Goal: Obtain resource: Download file/media

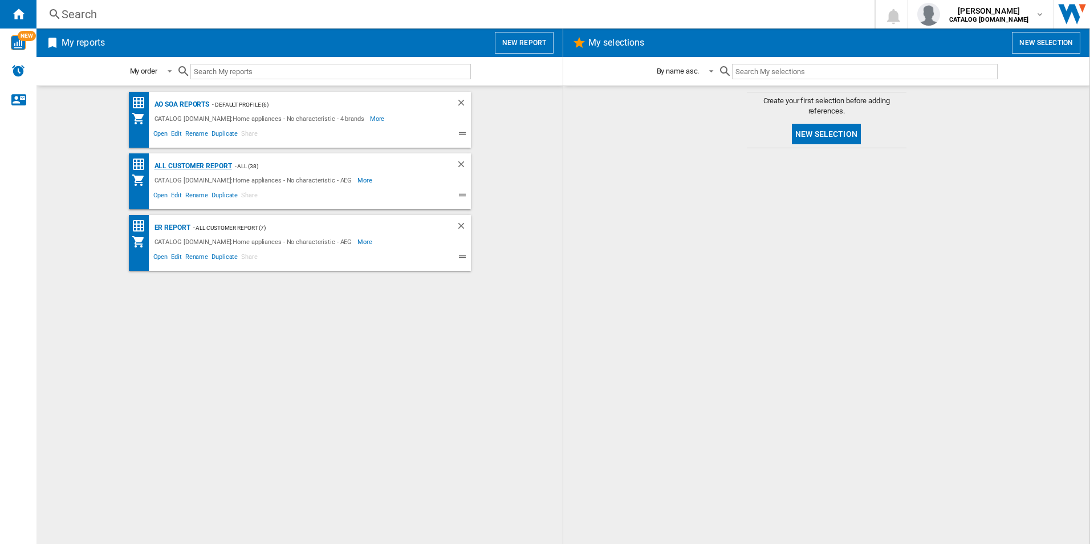
click at [193, 168] on div "All Customer Report" at bounding box center [192, 166] width 80 height 14
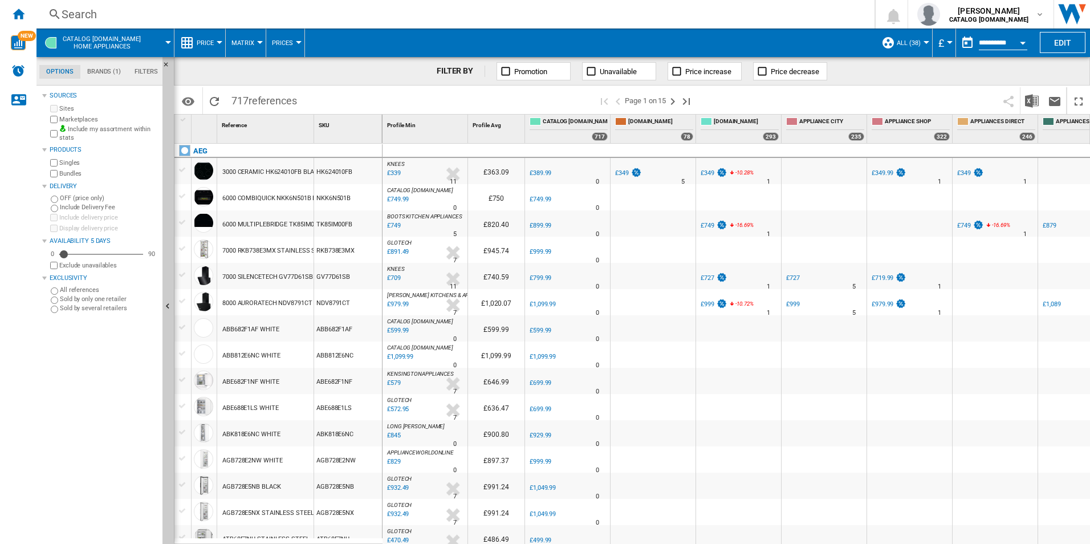
click at [1022, 45] on button "Open calendar" at bounding box center [1022, 41] width 21 height 21
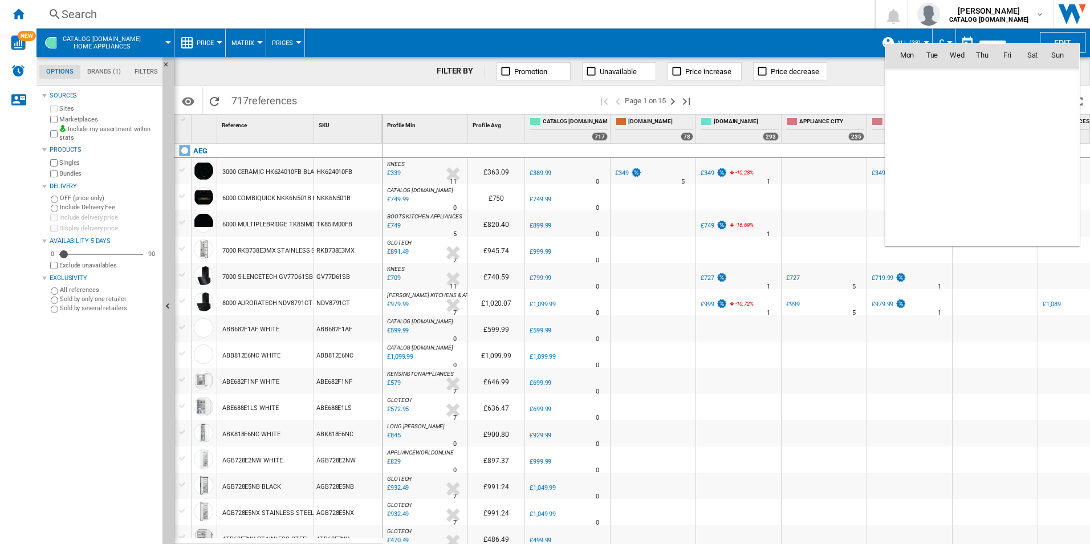
scroll to position [5437, 0]
click at [954, 129] on span "8" at bounding box center [956, 130] width 23 height 23
type input "**********"
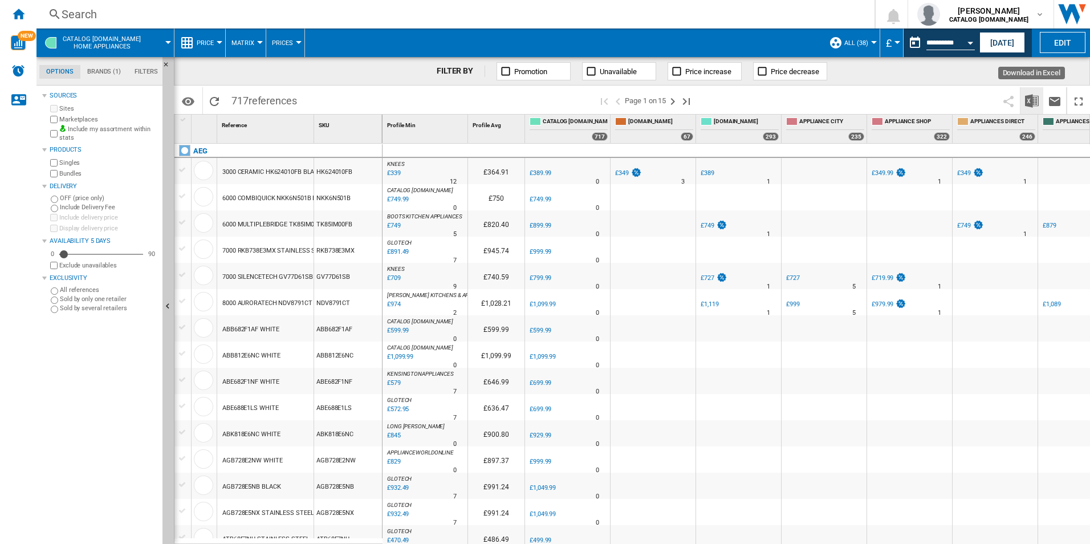
click at [1031, 106] on img "Download in Excel" at bounding box center [1032, 101] width 14 height 14
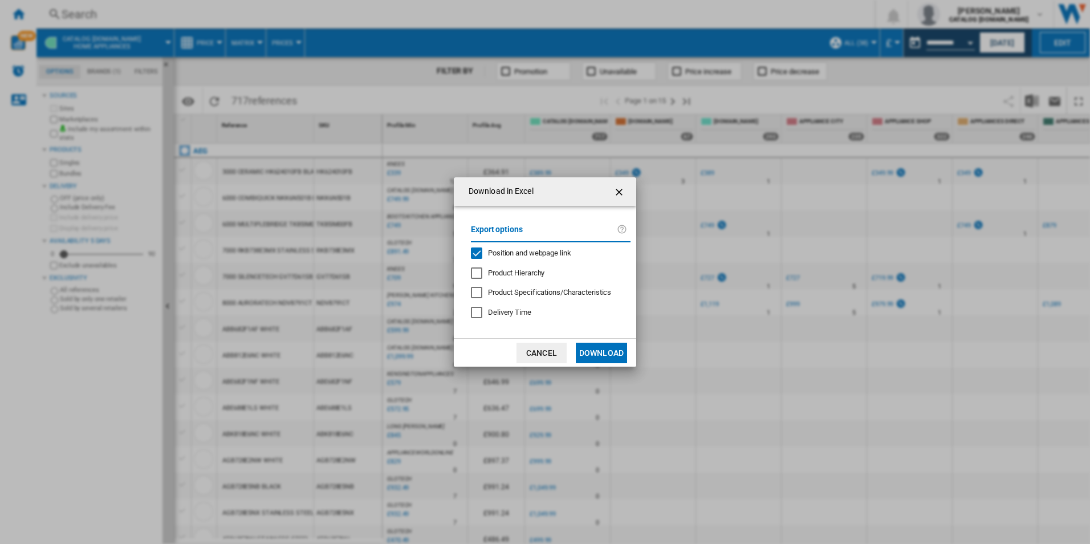
drag, startPoint x: 514, startPoint y: 254, endPoint x: 526, endPoint y: 259, distance: 13.0
click at [514, 253] on span "Position and webpage link" at bounding box center [529, 252] width 83 height 9
click at [593, 349] on button "Download" at bounding box center [601, 353] width 51 height 21
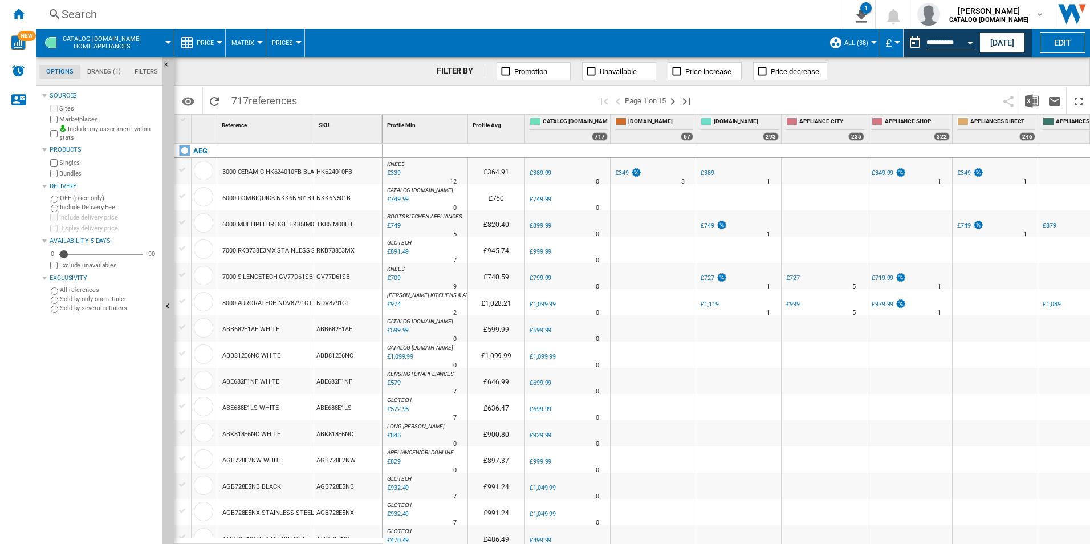
click at [748, 33] on span at bounding box center [564, 42] width 518 height 28
click at [25, 14] on ng-md-icon "Home" at bounding box center [18, 14] width 14 height 14
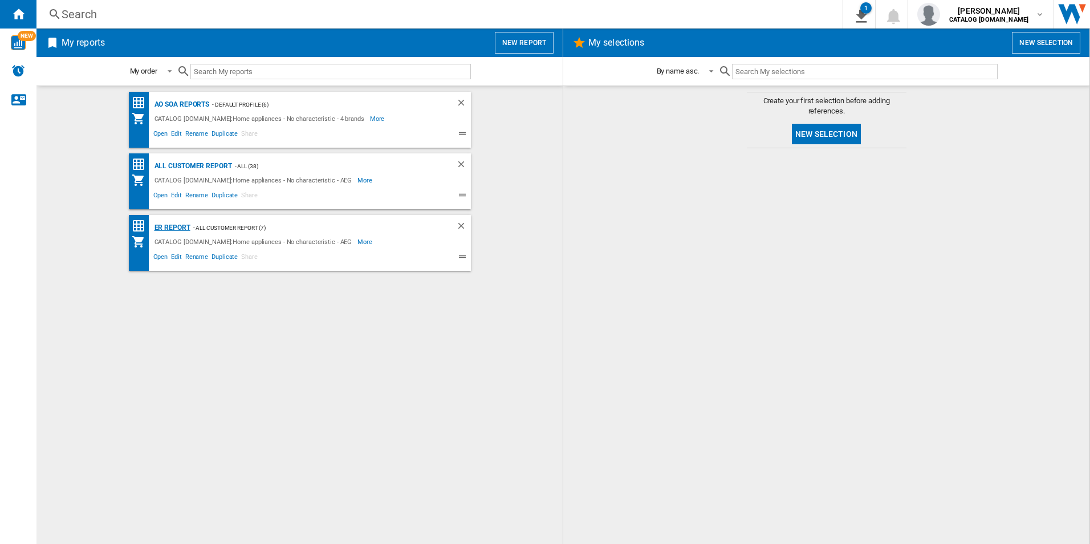
click at [181, 227] on div "ER Report" at bounding box center [171, 228] width 39 height 14
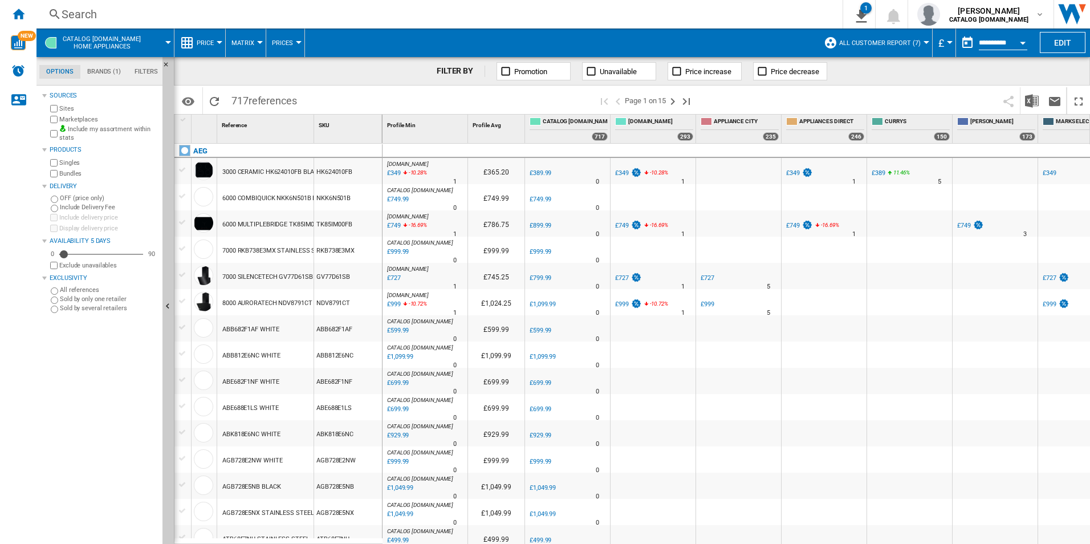
click at [1018, 40] on button "Open calendar" at bounding box center [1022, 41] width 21 height 21
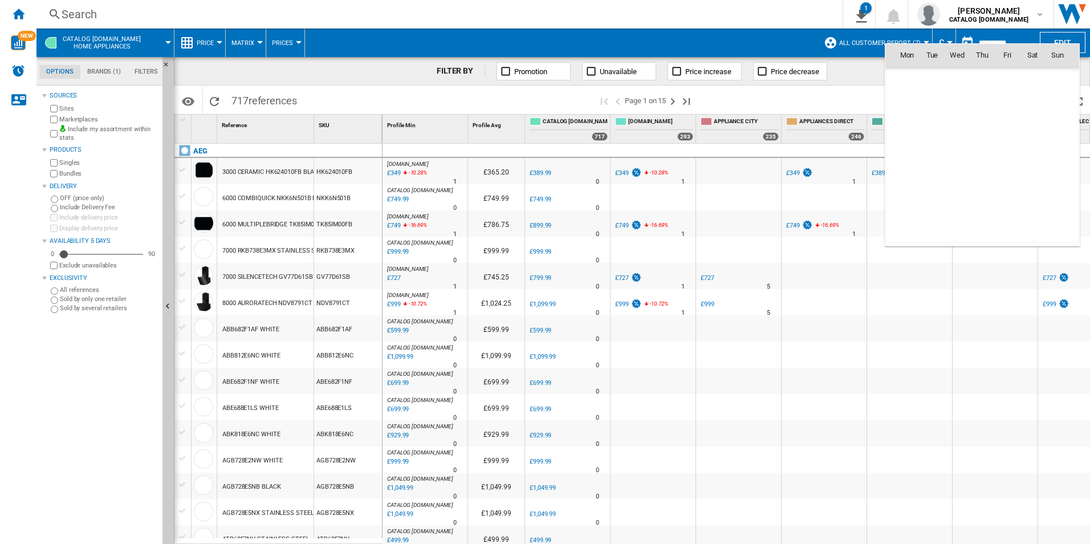
scroll to position [5437, 0]
click at [958, 133] on span "8" at bounding box center [956, 130] width 23 height 23
type input "**********"
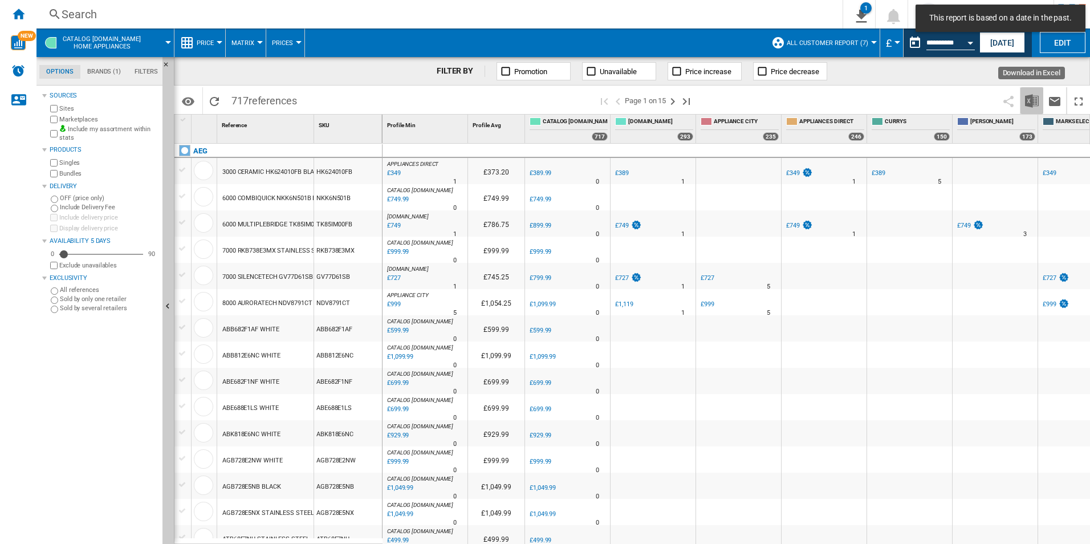
click at [1031, 104] on img "Download in Excel" at bounding box center [1032, 101] width 14 height 14
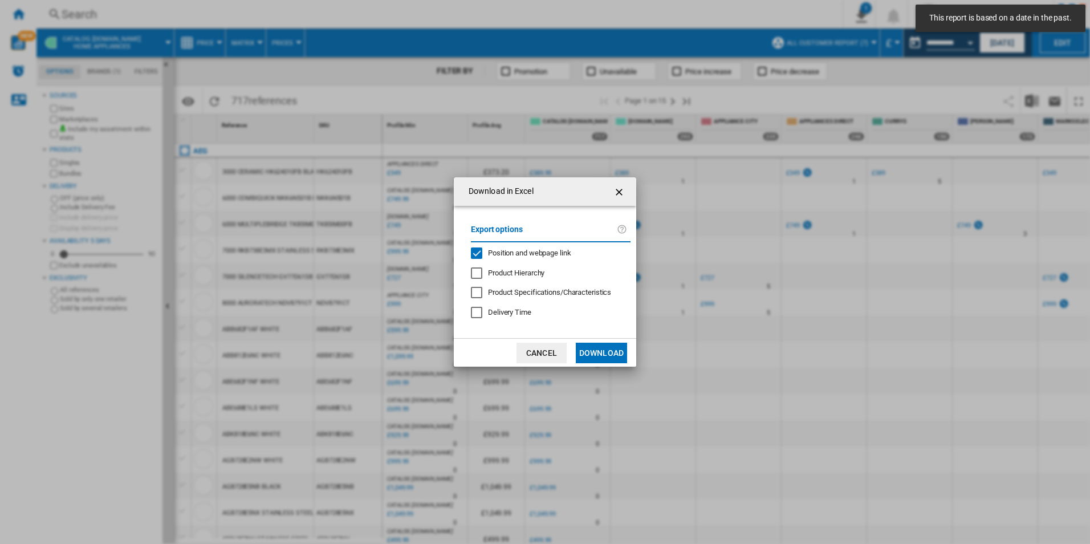
click at [551, 250] on span "Position and webpage link" at bounding box center [529, 252] width 83 height 9
click at [600, 355] on button "Download" at bounding box center [601, 353] width 51 height 21
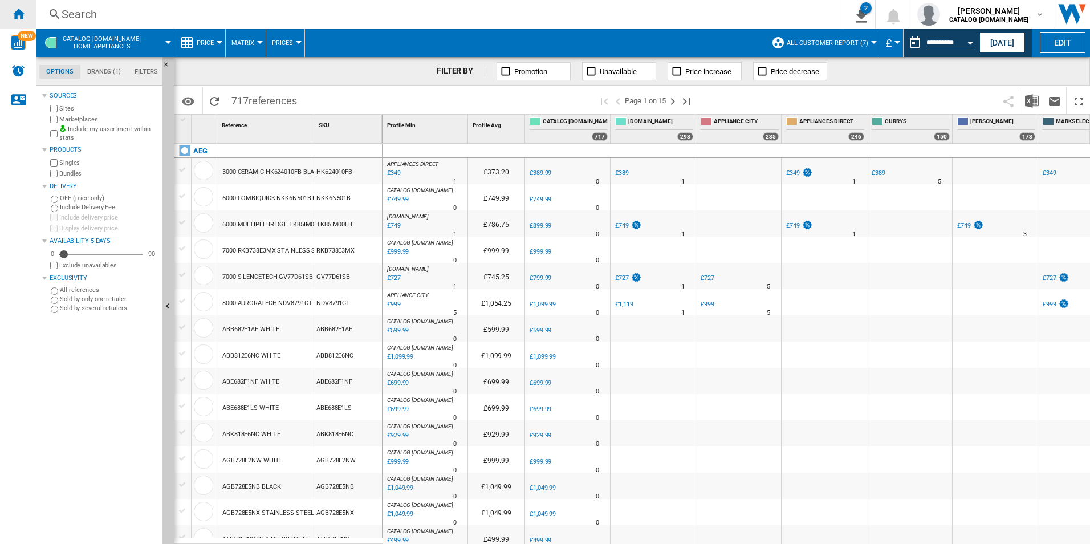
click at [11, 14] on div "Home" at bounding box center [18, 14] width 36 height 28
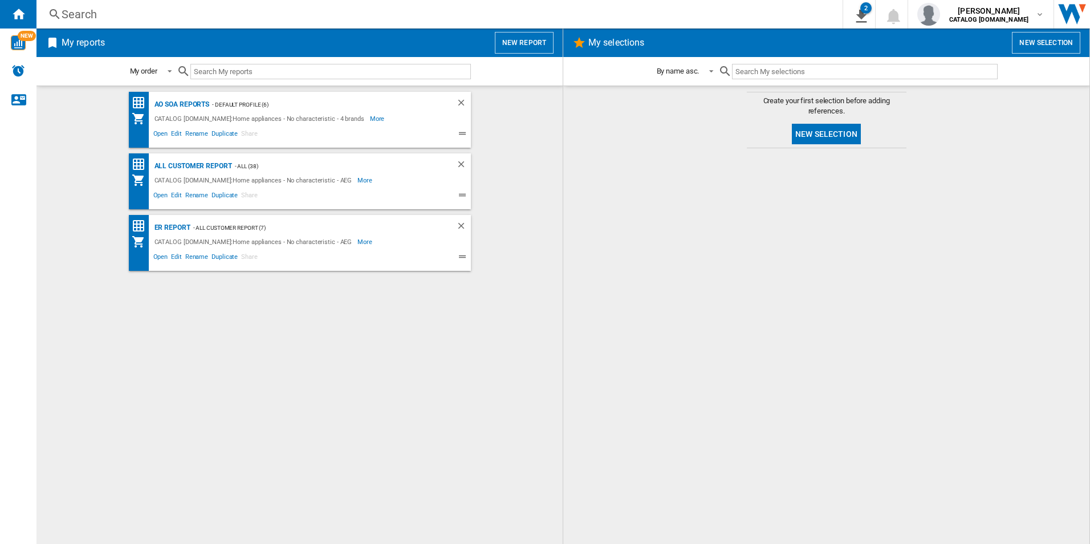
click at [613, 276] on div at bounding box center [825, 346] width 503 height 384
click at [503, 366] on div "AO SOA Reports - Default profile (6) CATALOG [DOMAIN_NAME]:Home appliances - No…" at bounding box center [299, 315] width 503 height 446
drag, startPoint x: 703, startPoint y: 372, endPoint x: 1009, endPoint y: 374, distance: 305.5
click at [703, 372] on div at bounding box center [825, 346] width 503 height 384
click at [775, 279] on div at bounding box center [825, 346] width 503 height 384
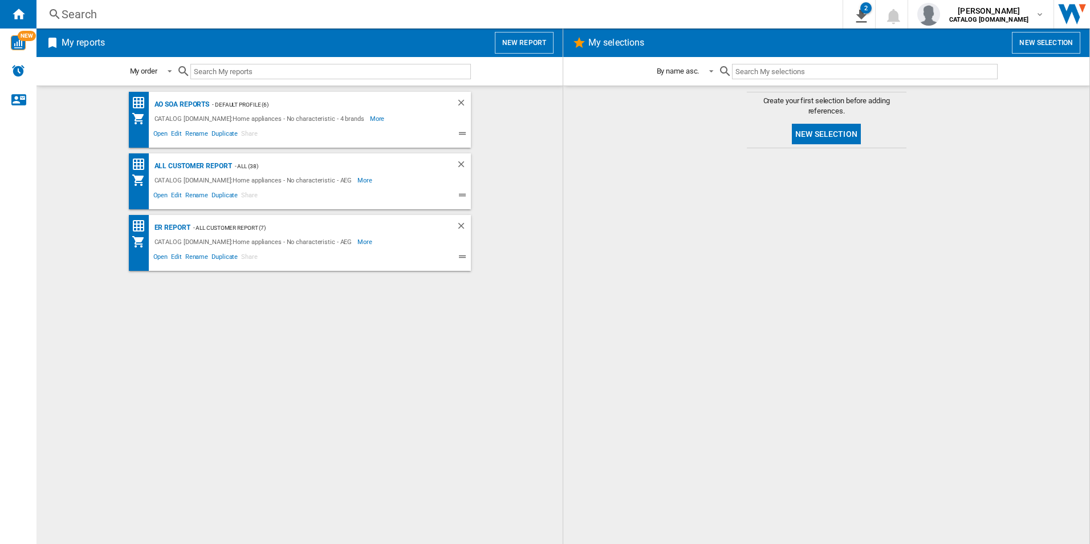
click at [333, 440] on div "AO SOA Reports - Default profile (6) CATALOG [DOMAIN_NAME]:Home appliances - No…" at bounding box center [299, 315] width 503 height 446
click at [308, 337] on div "AO SOA Reports - Default profile (6) CATALOG [DOMAIN_NAME]:Home appliances - No…" at bounding box center [299, 315] width 503 height 446
click at [267, 339] on div "AO SOA Reports - Default profile (6) CATALOG [DOMAIN_NAME]:Home appliances - No…" at bounding box center [299, 315] width 503 height 446
click at [226, 346] on div "AO SOA Reports - Default profile (6) CATALOG [DOMAIN_NAME]:Home appliances - No…" at bounding box center [299, 315] width 503 height 446
click at [405, 403] on div "AO SOA Reports - Default profile (6) CATALOG [DOMAIN_NAME]:Home appliances - No…" at bounding box center [299, 315] width 503 height 446
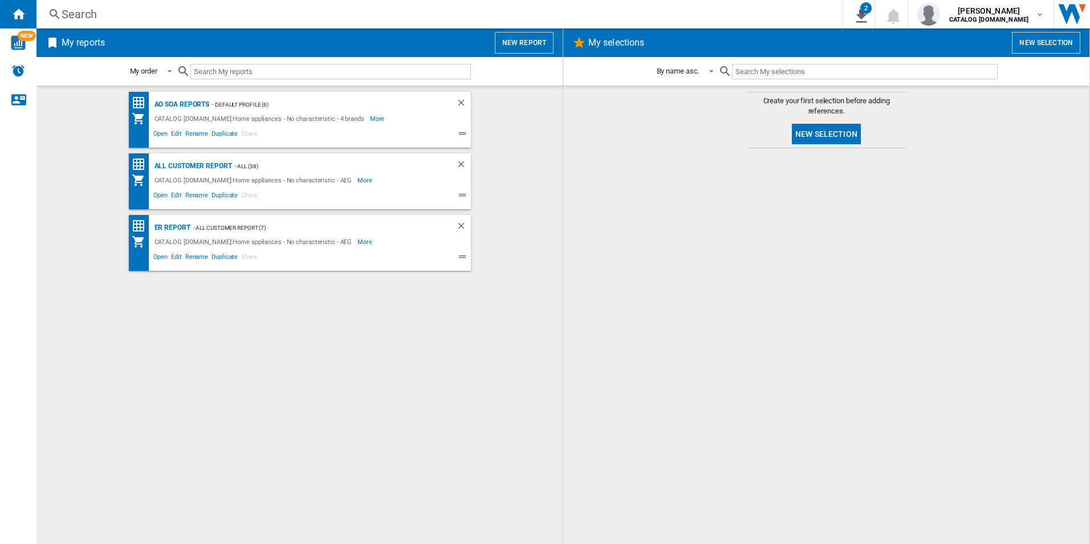
click at [822, 288] on div at bounding box center [825, 346] width 503 height 384
click at [907, 325] on div at bounding box center [825, 346] width 503 height 384
